Goal: Information Seeking & Learning: Learn about a topic

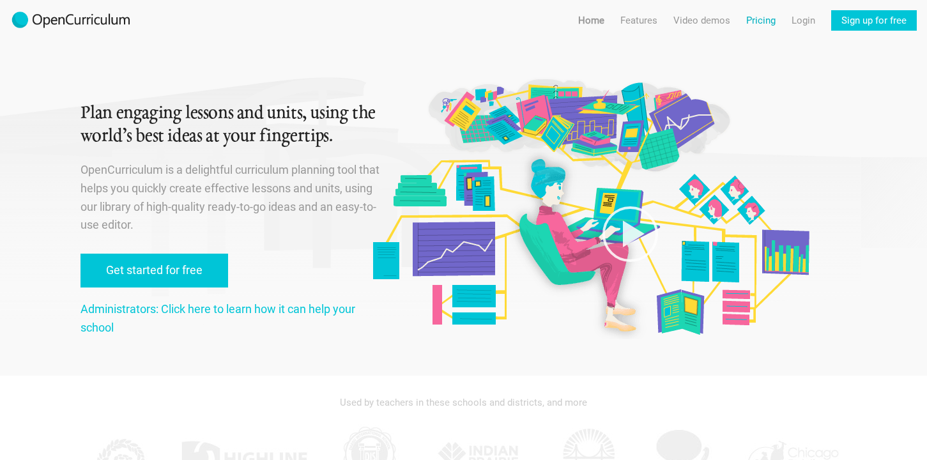
click at [760, 20] on link "Pricing" at bounding box center [760, 20] width 29 height 20
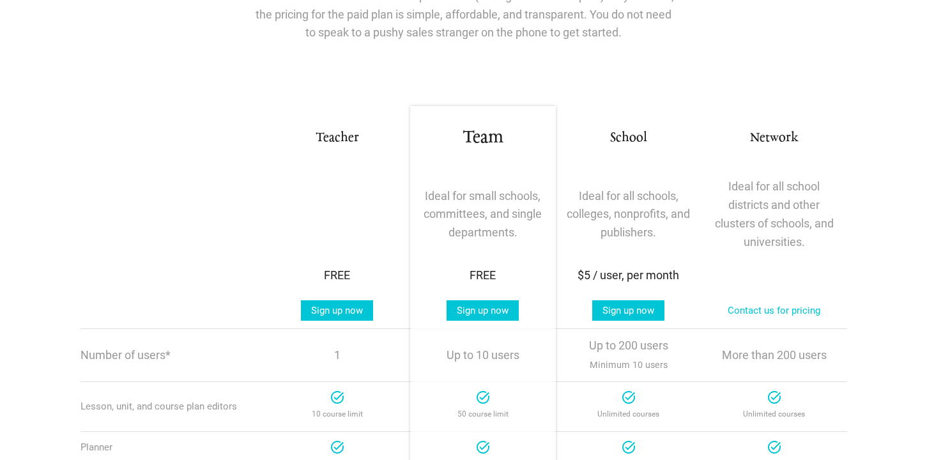
scroll to position [146, 0]
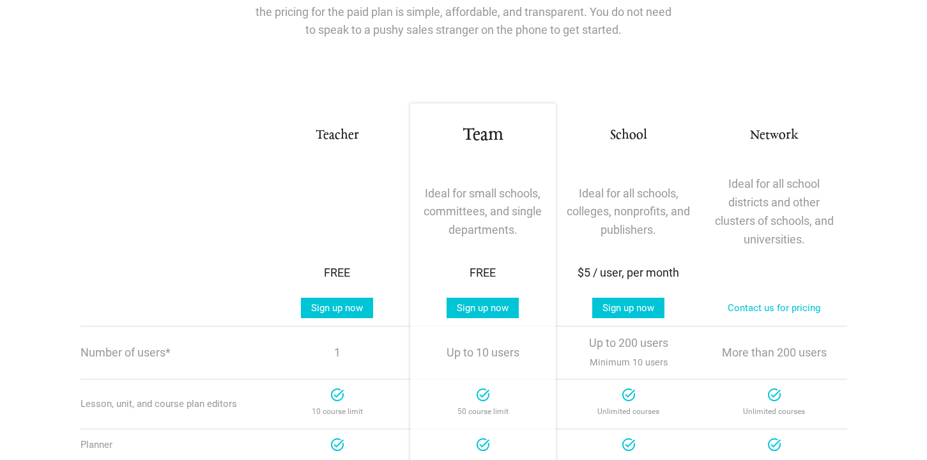
click at [364, 150] on div "Teacher" at bounding box center [338, 142] width 146 height 47
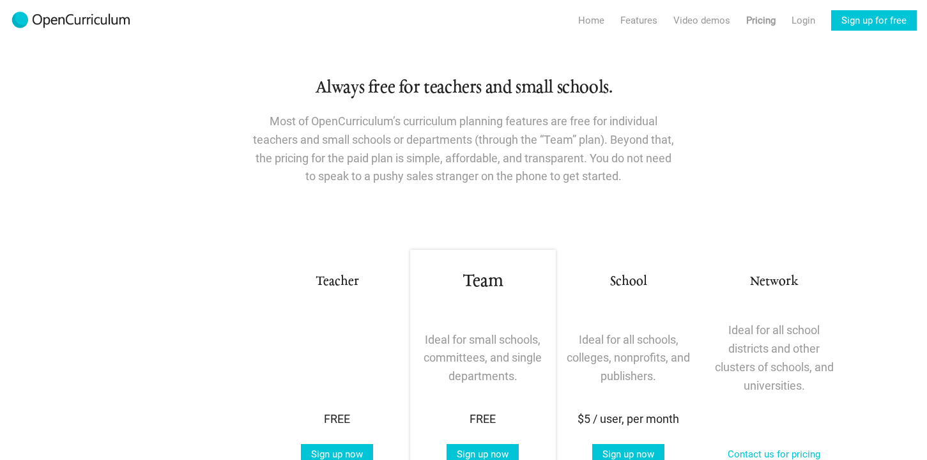
scroll to position [0, 0]
click at [702, 17] on link "Video demos" at bounding box center [702, 20] width 57 height 20
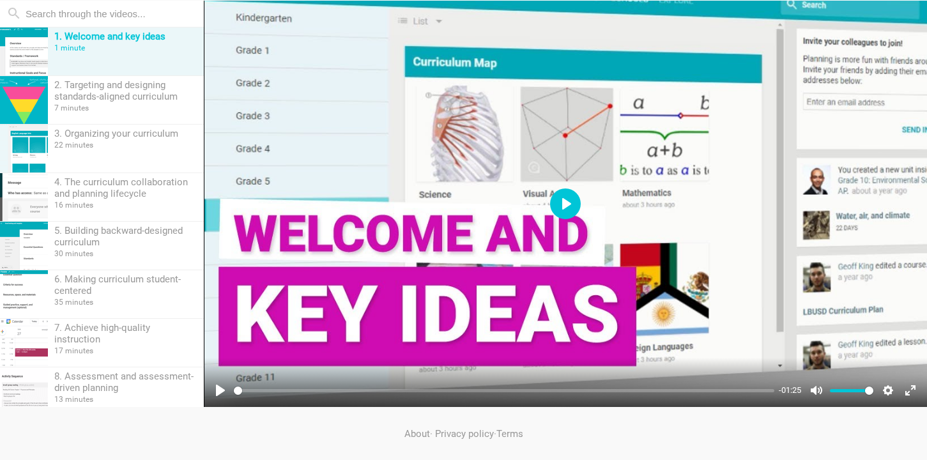
click at [572, 204] on button "Play" at bounding box center [565, 204] width 31 height 31
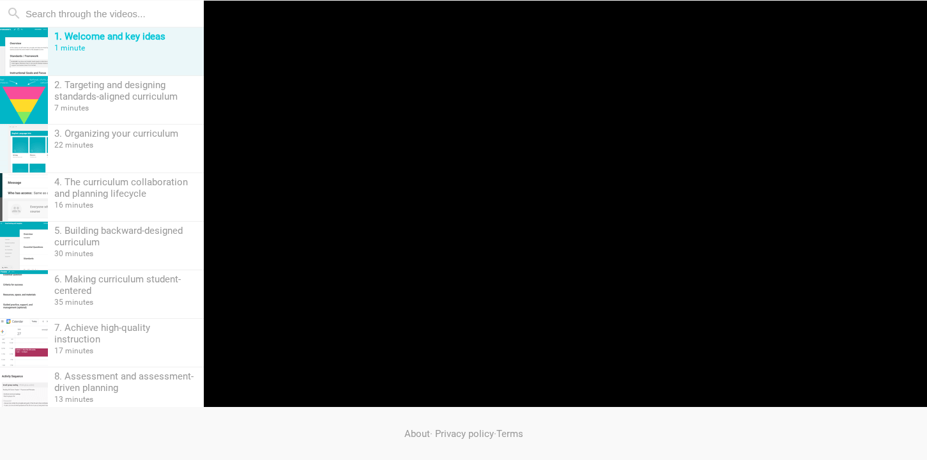
type input "100"
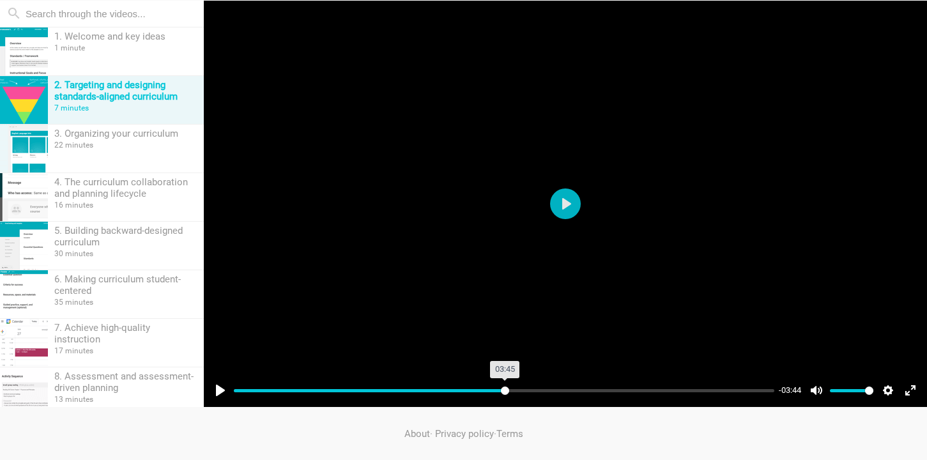
click at [505, 392] on input "Seek" at bounding box center [504, 391] width 541 height 12
click at [436, 390] on input "Seek" at bounding box center [504, 391] width 541 height 12
click at [420, 393] on input "Seek" at bounding box center [504, 391] width 541 height 12
click at [391, 393] on input "Seek" at bounding box center [504, 391] width 541 height 12
click at [373, 393] on input "Seek" at bounding box center [504, 391] width 541 height 12
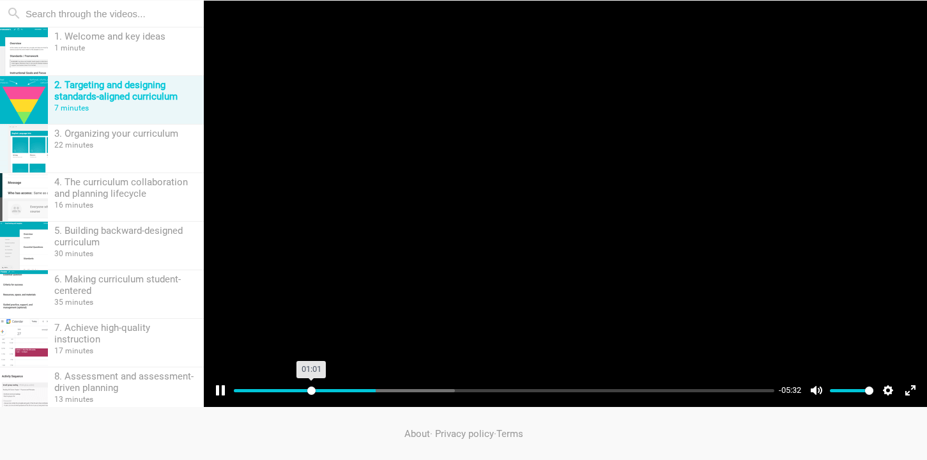
click at [311, 392] on input "Seek" at bounding box center [504, 391] width 541 height 12
click at [319, 391] on input "Seek" at bounding box center [504, 391] width 541 height 12
type input "44.1"
click at [219, 395] on button "Pause Play" at bounding box center [220, 390] width 20 height 20
